Goal: Book appointment/travel/reservation

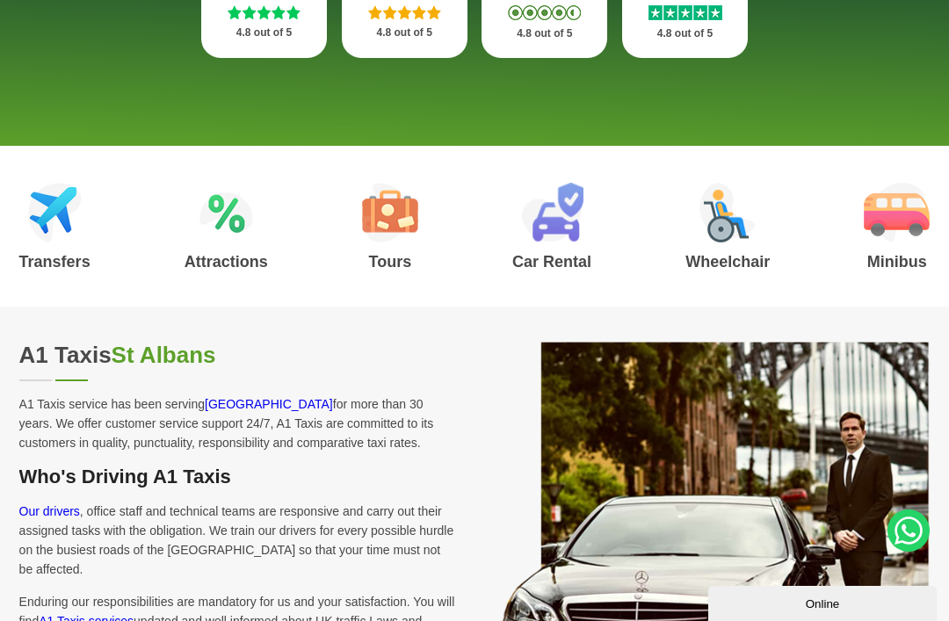
scroll to position [587, 0]
click at [62, 205] on img at bounding box center [55, 214] width 54 height 60
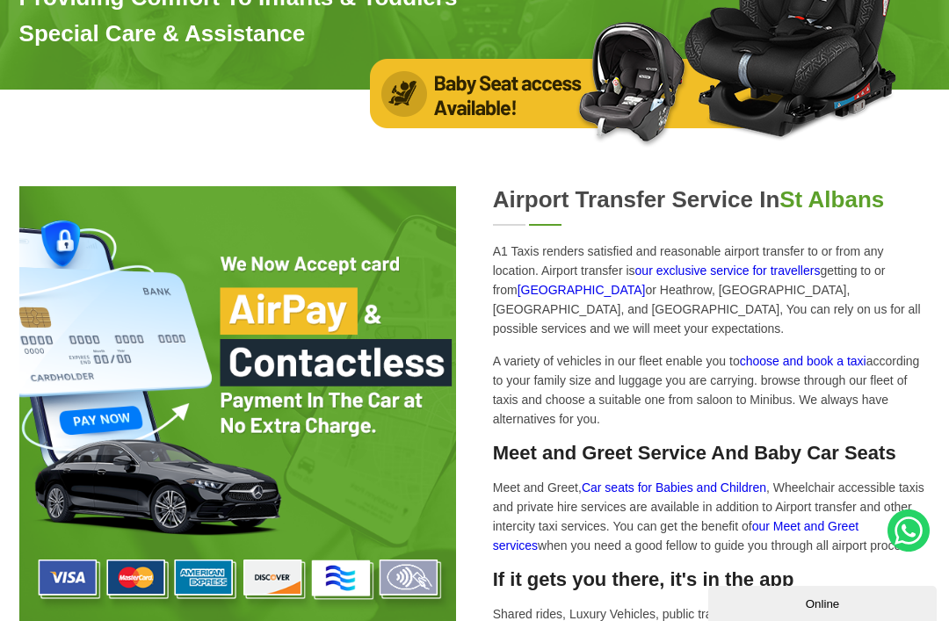
scroll to position [3543, 0]
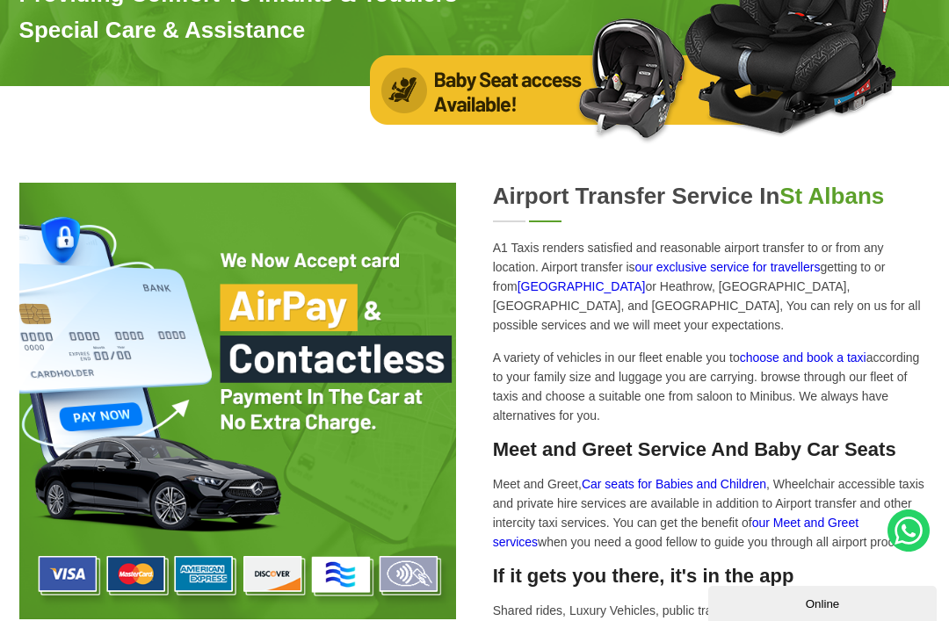
click at [540, 280] on link "[GEOGRAPHIC_DATA]" at bounding box center [582, 287] width 128 height 14
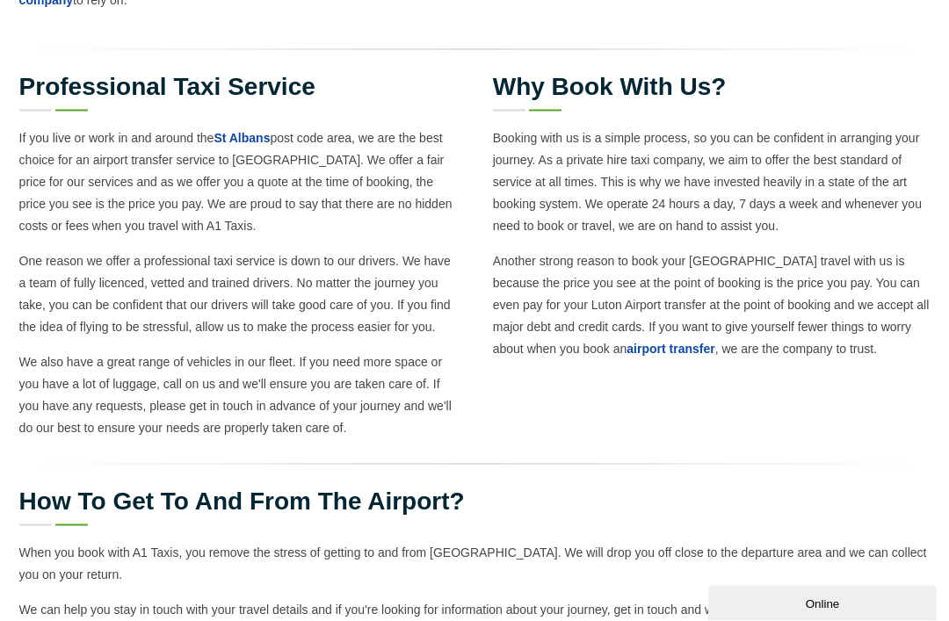
scroll to position [1101, 0]
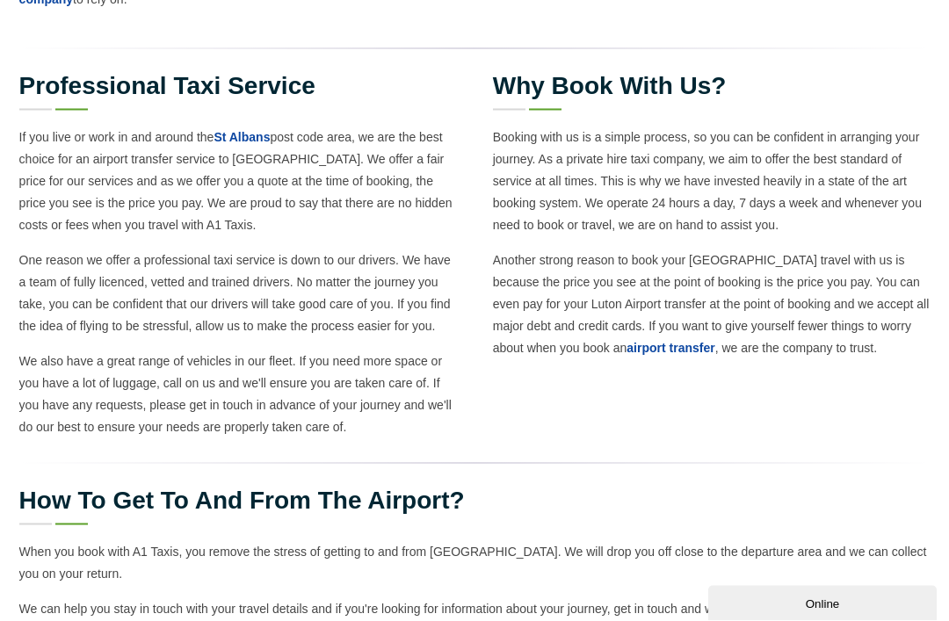
click at [627, 341] on link "airport transfer" at bounding box center [671, 348] width 88 height 14
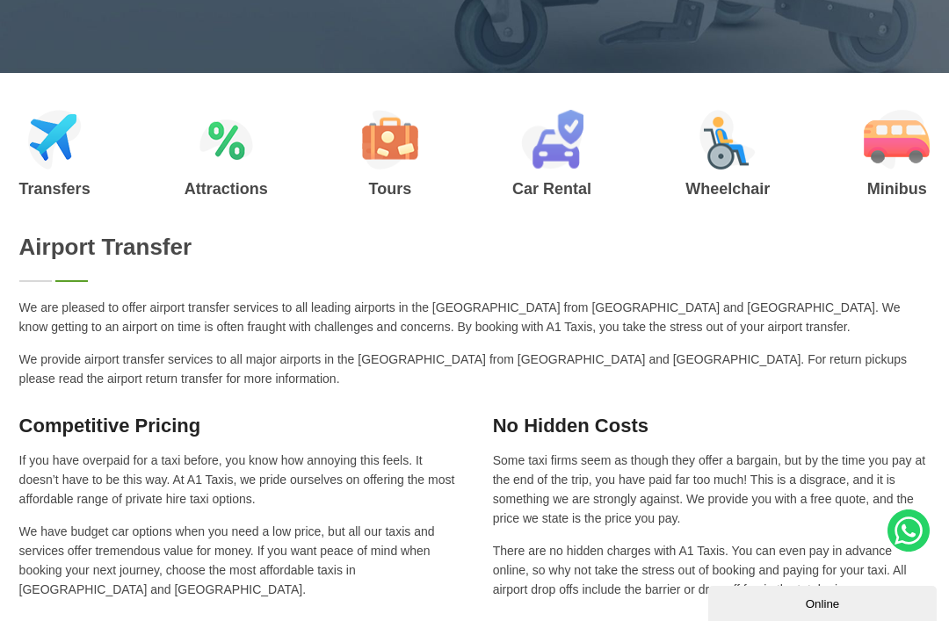
scroll to position [742, 0]
